Goal: Information Seeking & Learning: Check status

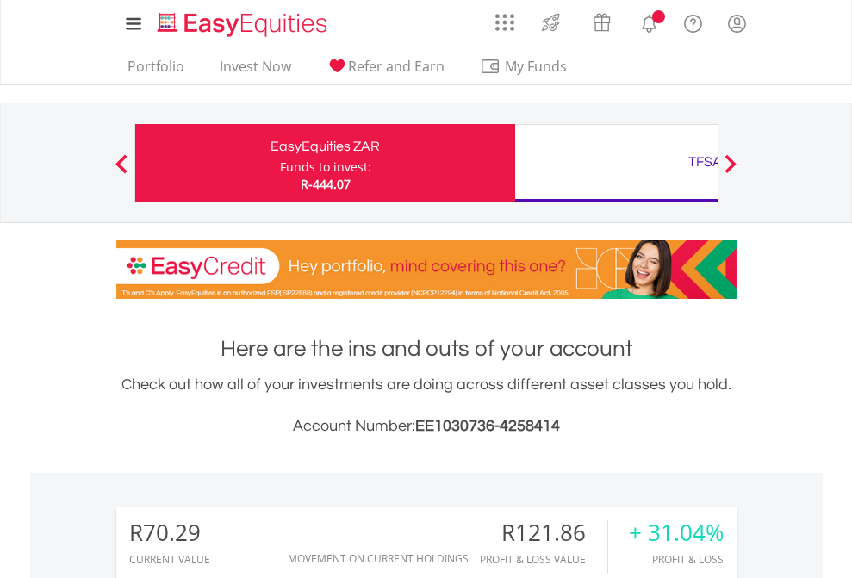
scroll to position [165, 271]
click at [280, 163] on div "Funds to invest:" at bounding box center [325, 167] width 91 height 17
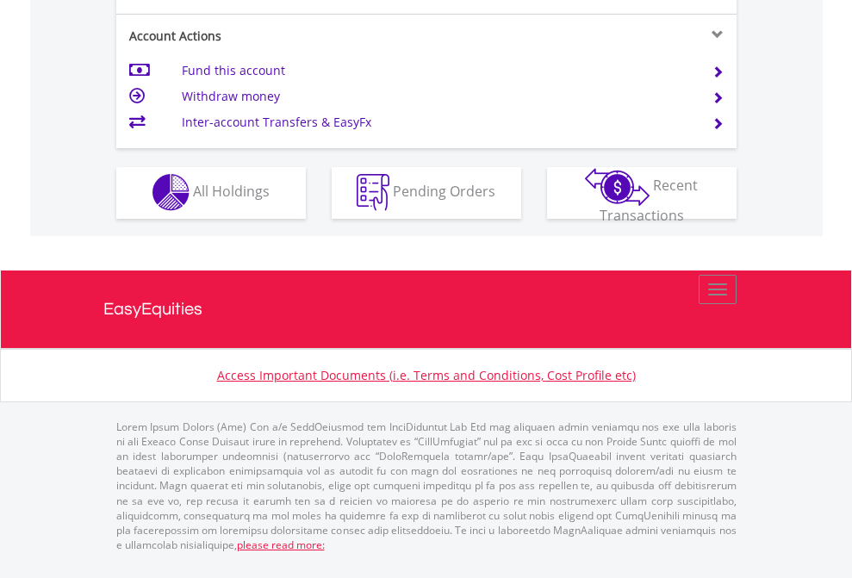
scroll to position [1612, 0]
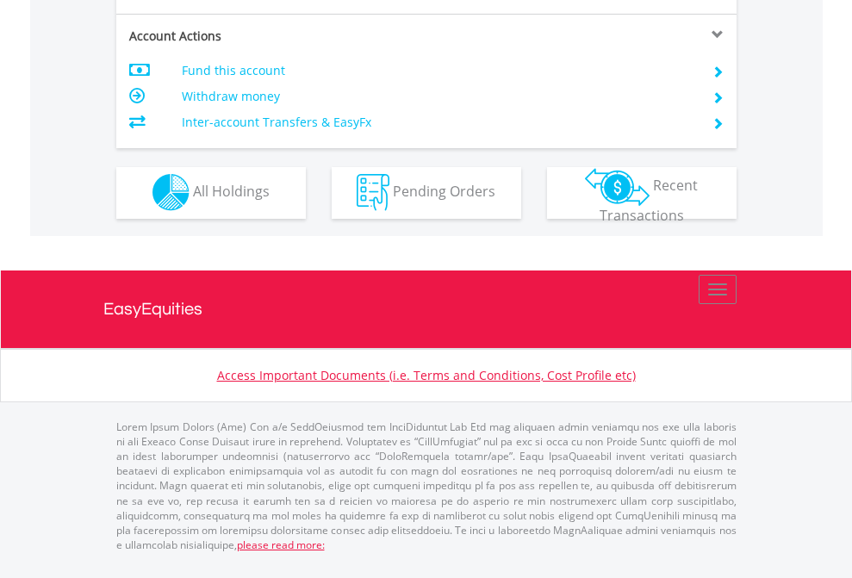
scroll to position [1612, 0]
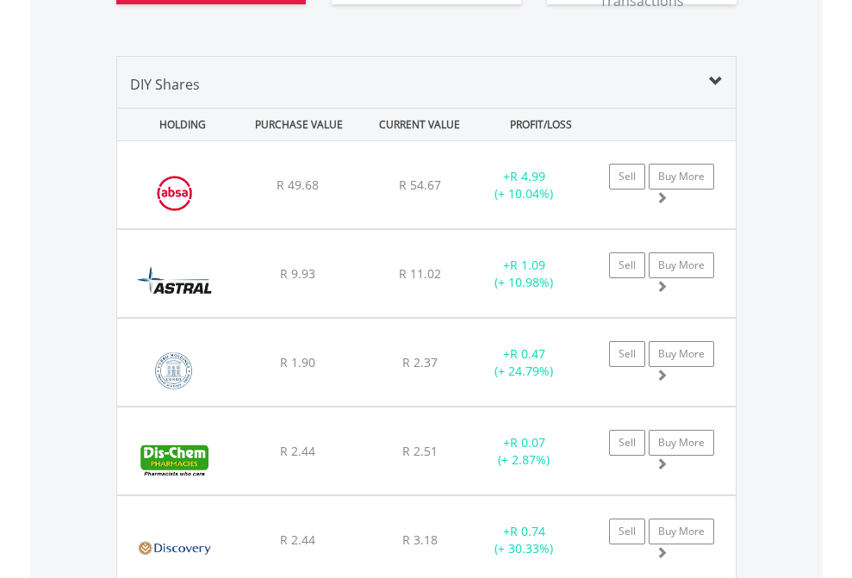
scroll to position [1986, 0]
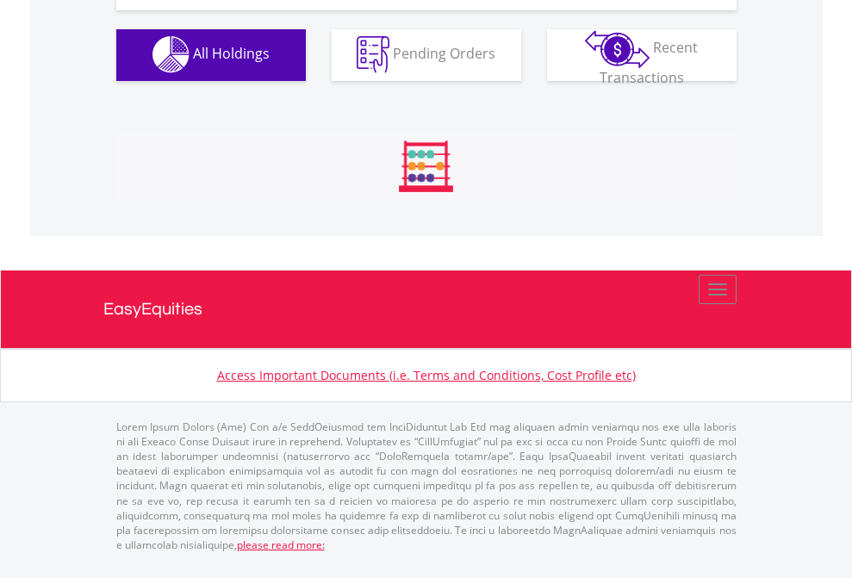
scroll to position [1707, 0]
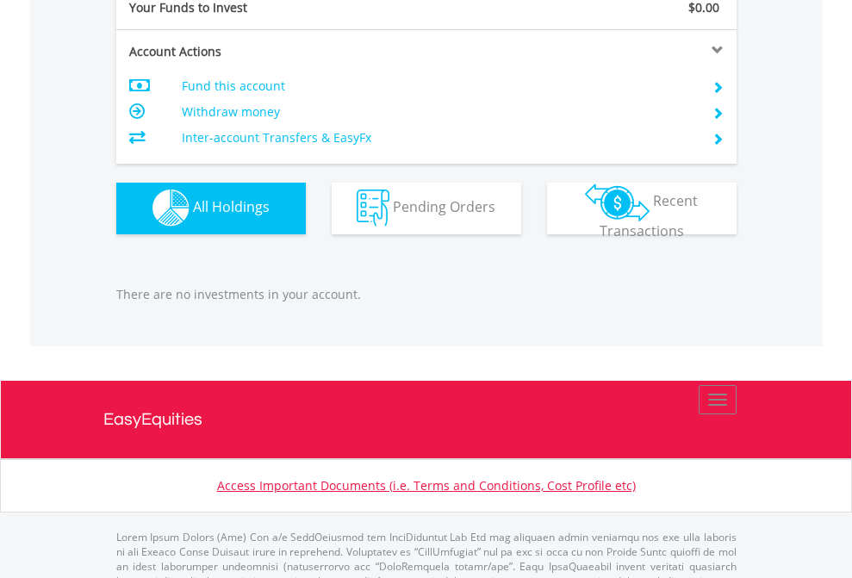
scroll to position [1707, 0]
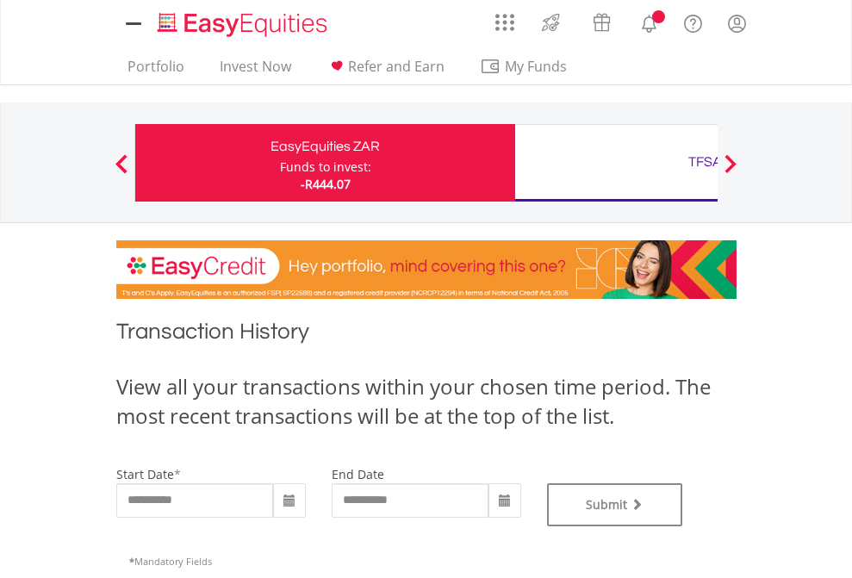
type input "**********"
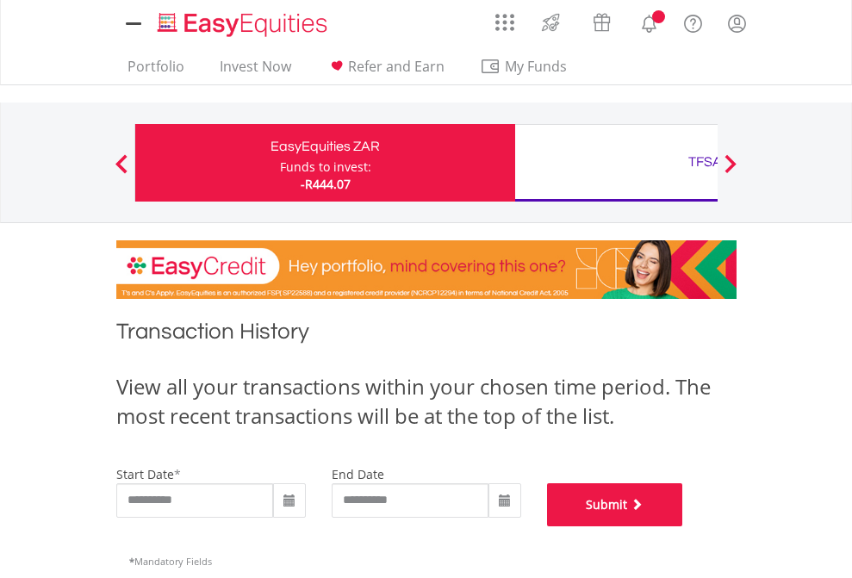
click at [683, 527] on button "Submit" at bounding box center [615, 505] width 136 height 43
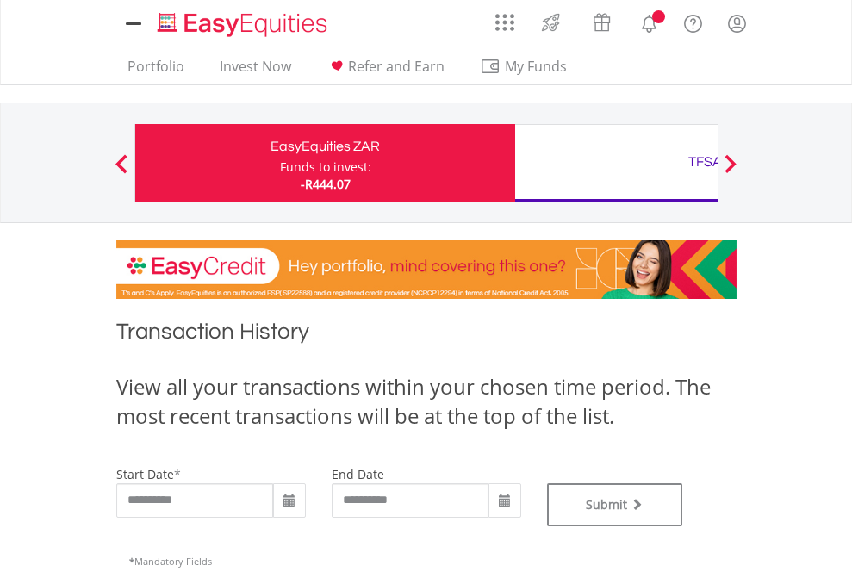
click at [616, 163] on div "TFSA" at bounding box center [705, 162] width 359 height 24
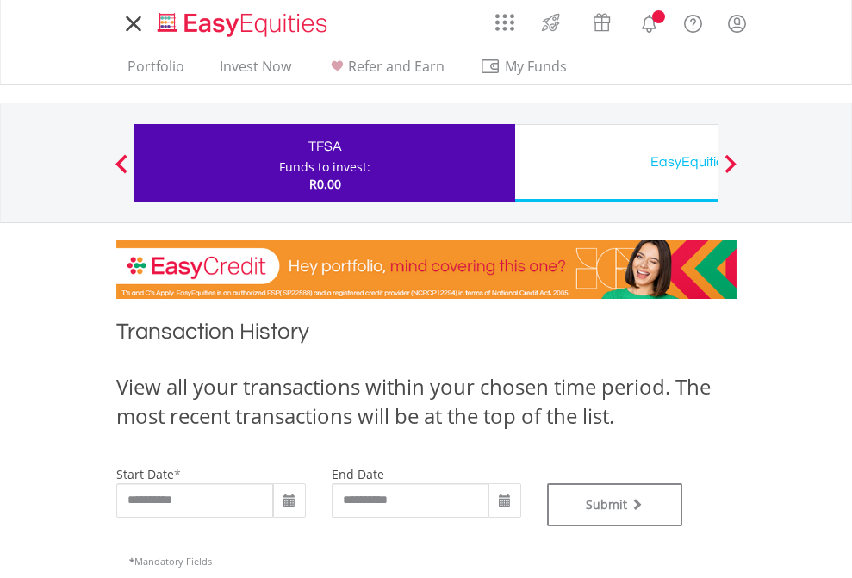
type input "**********"
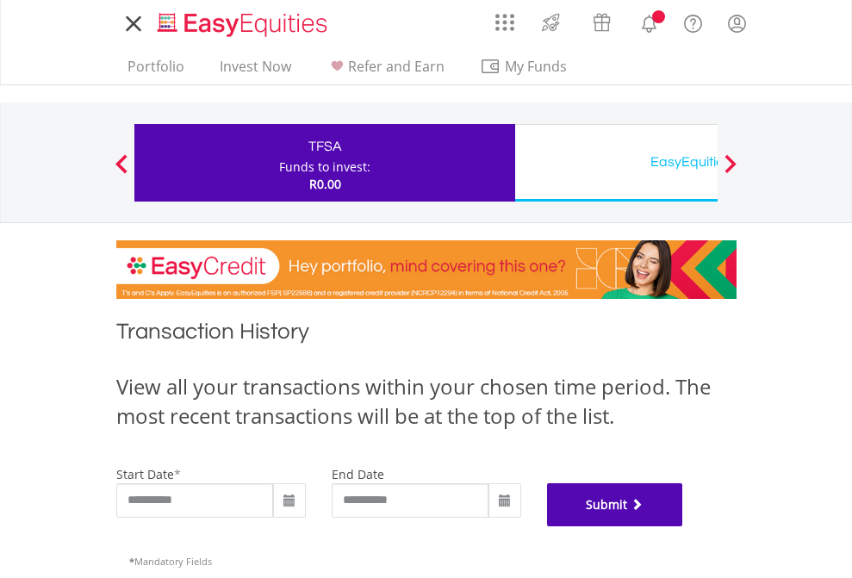
click at [683, 527] on button "Submit" at bounding box center [615, 505] width 136 height 43
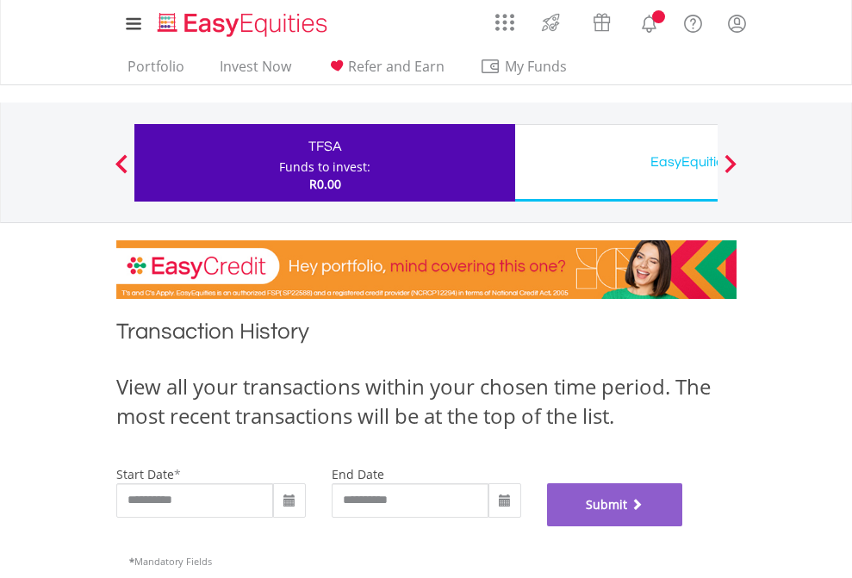
scroll to position [699, 0]
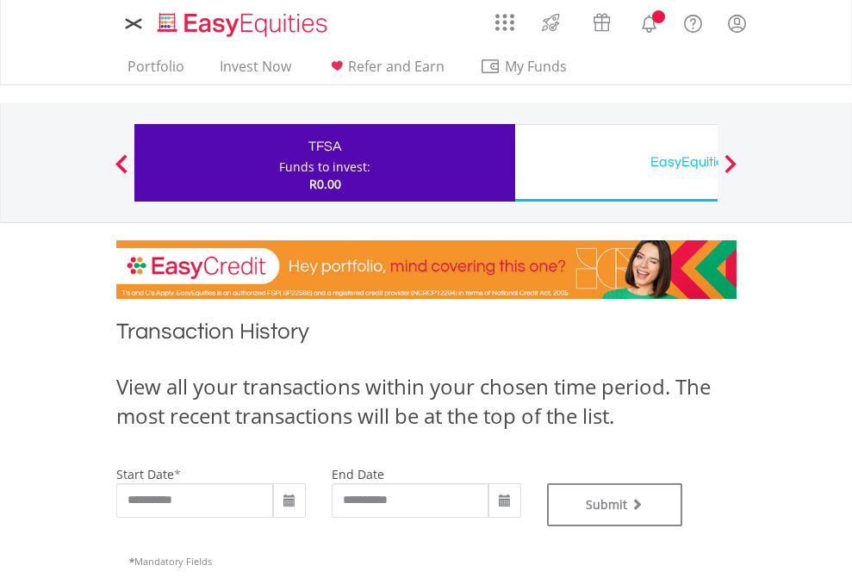
click at [616, 163] on div "EasyEquities USD" at bounding box center [705, 162] width 359 height 24
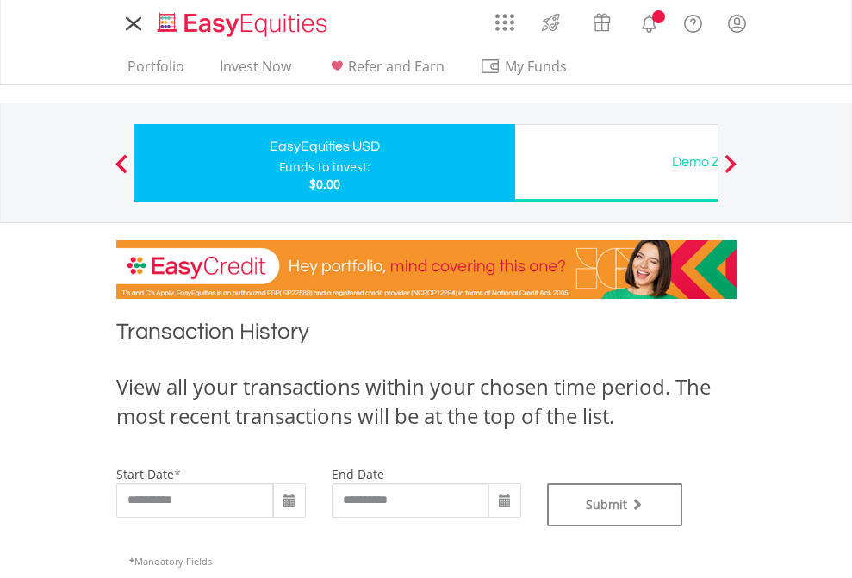
type input "**********"
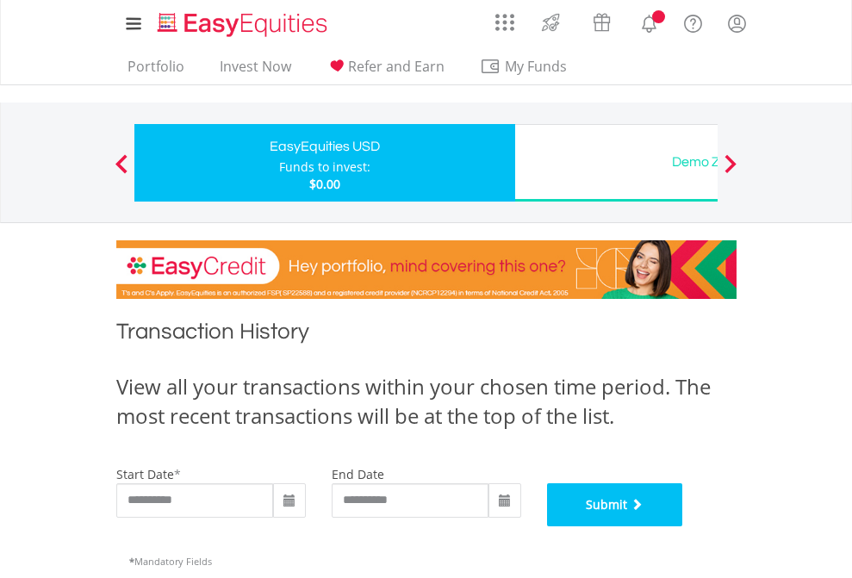
click at [683, 527] on button "Submit" at bounding box center [615, 505] width 136 height 43
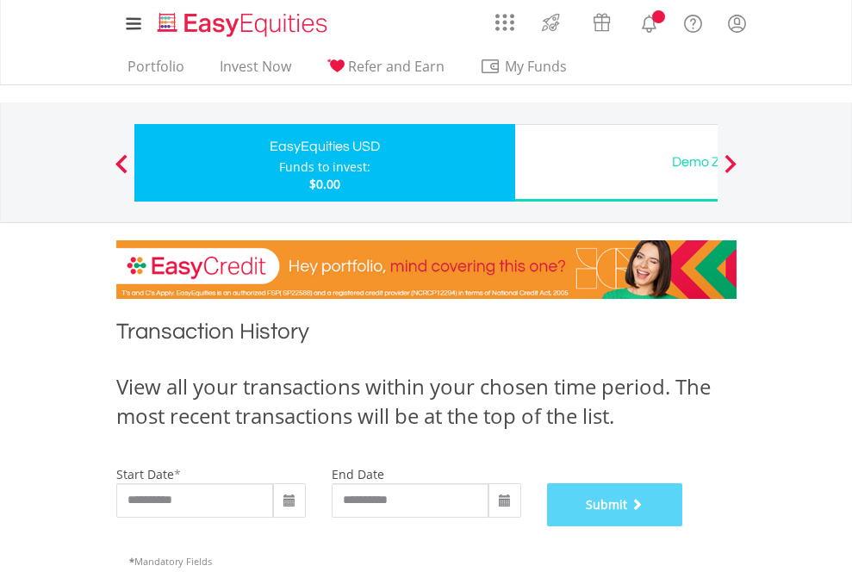
scroll to position [699, 0]
